Goal: Information Seeking & Learning: Learn about a topic

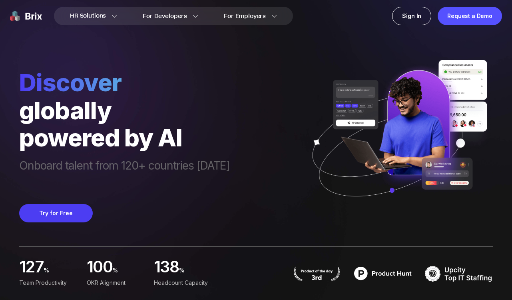
click at [160, 208] on div "Try for Free" at bounding box center [124, 213] width 210 height 18
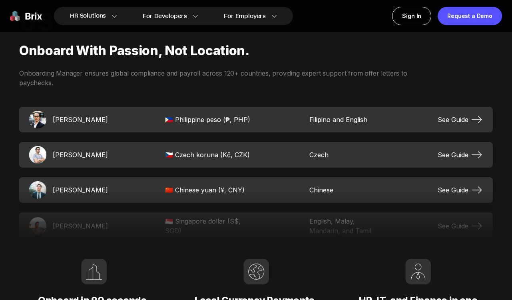
scroll to position [1290, 0]
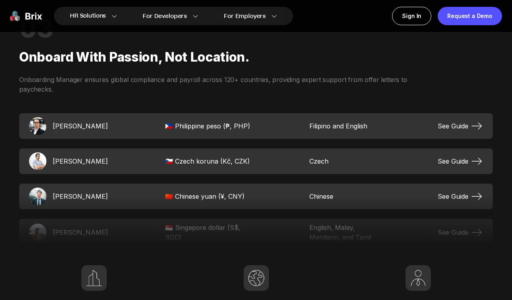
click at [447, 198] on div at bounding box center [255, 222] width 473 height 48
click at [466, 196] on span "See Guide" at bounding box center [460, 196] width 46 height 13
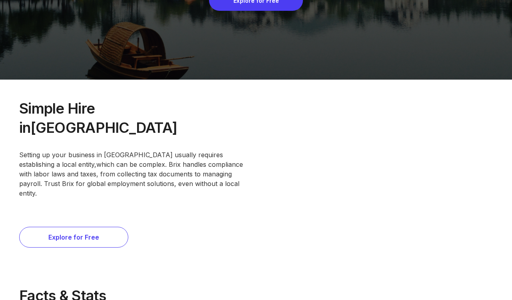
scroll to position [228, 0]
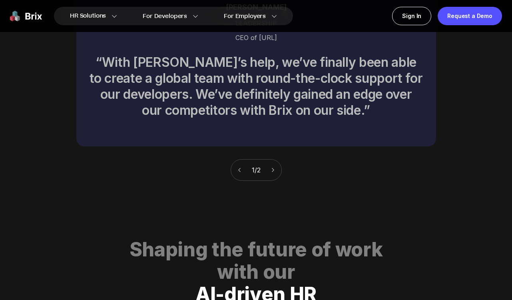
scroll to position [2861, 0]
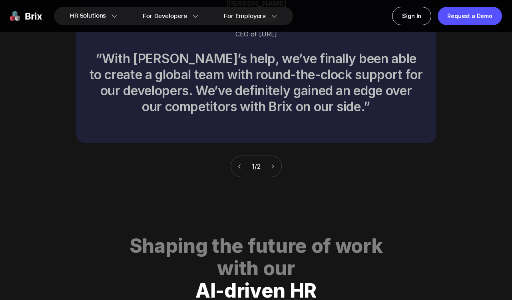
click at [274, 163] on icon at bounding box center [273, 166] width 6 height 6
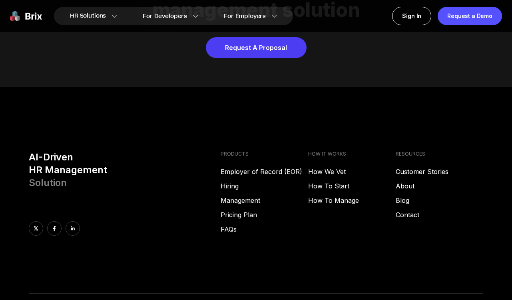
scroll to position [3220, 0]
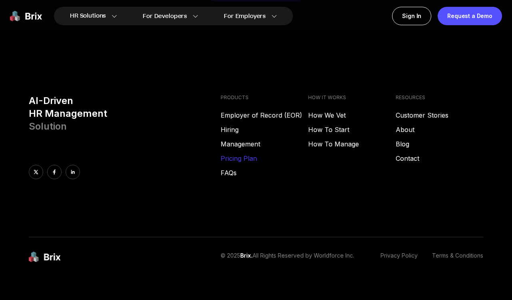
click at [245, 153] on link "Pricing Plan" at bounding box center [263, 158] width 87 height 10
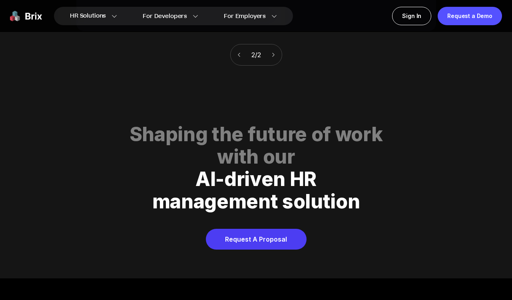
scroll to position [2927, 0]
